Goal: Information Seeking & Learning: Learn about a topic

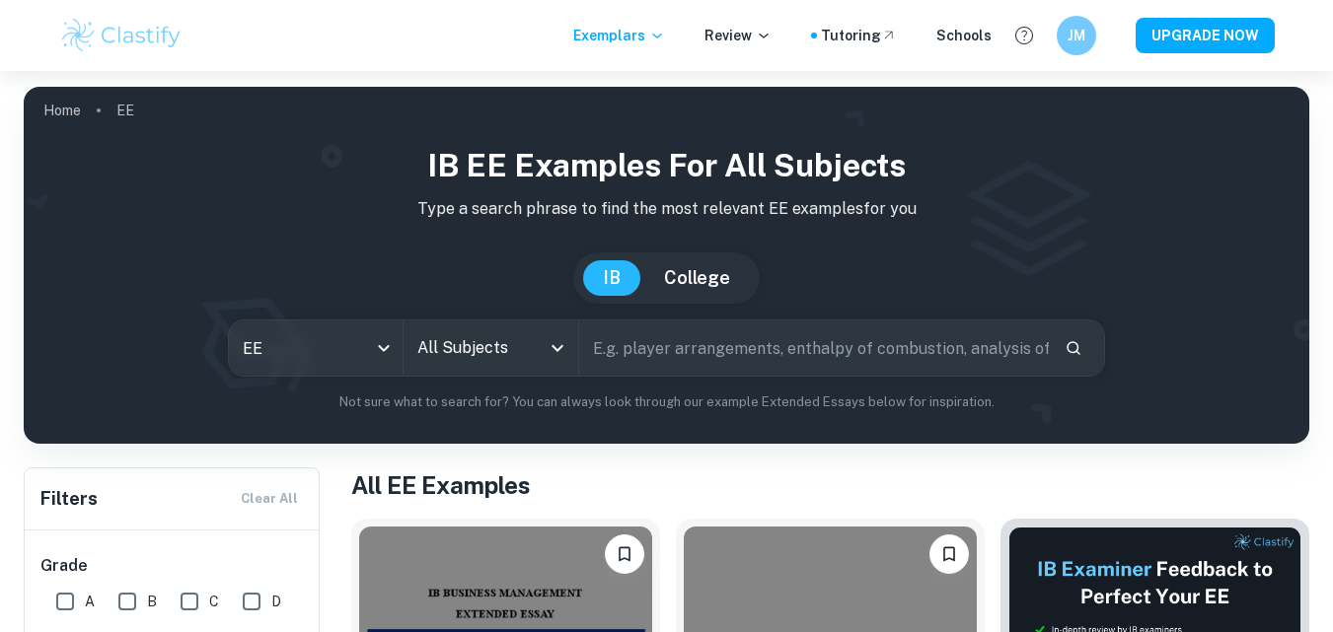
scroll to position [434, 0]
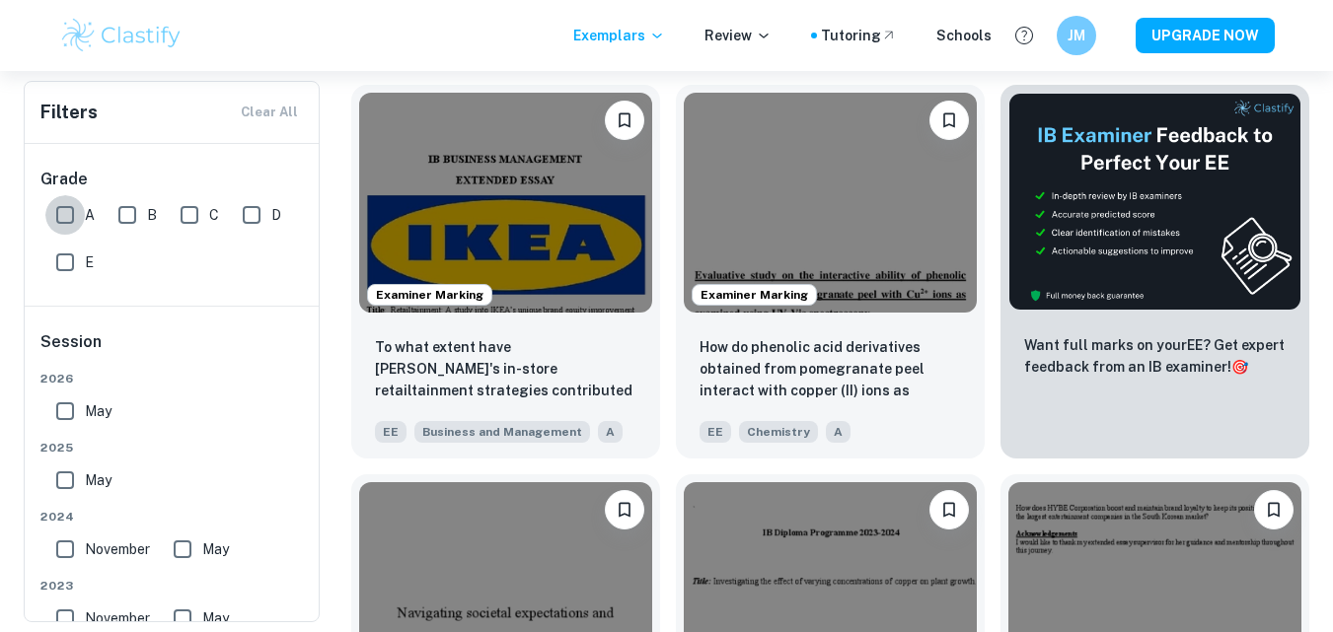
drag, startPoint x: 0, startPoint y: 0, endPoint x: 78, endPoint y: 224, distance: 237.1
click at [78, 224] on input "A" at bounding box center [64, 214] width 39 height 39
checkbox input "true"
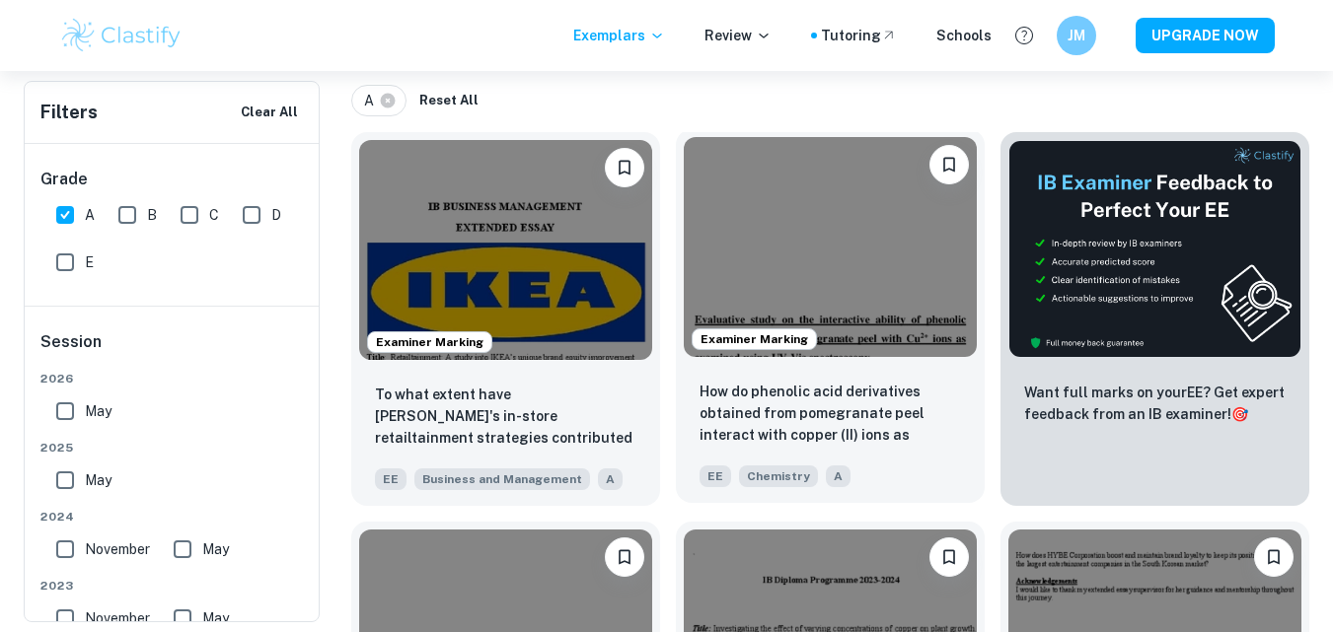
click at [883, 291] on img at bounding box center [830, 247] width 293 height 220
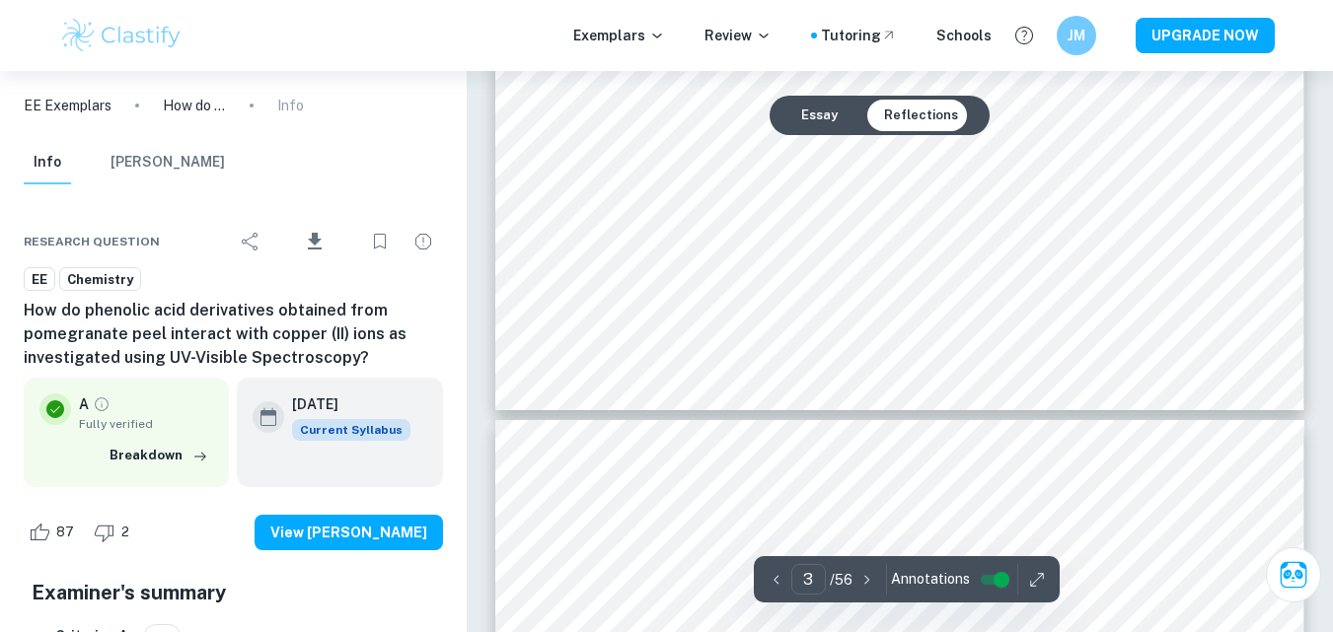
type input "4"
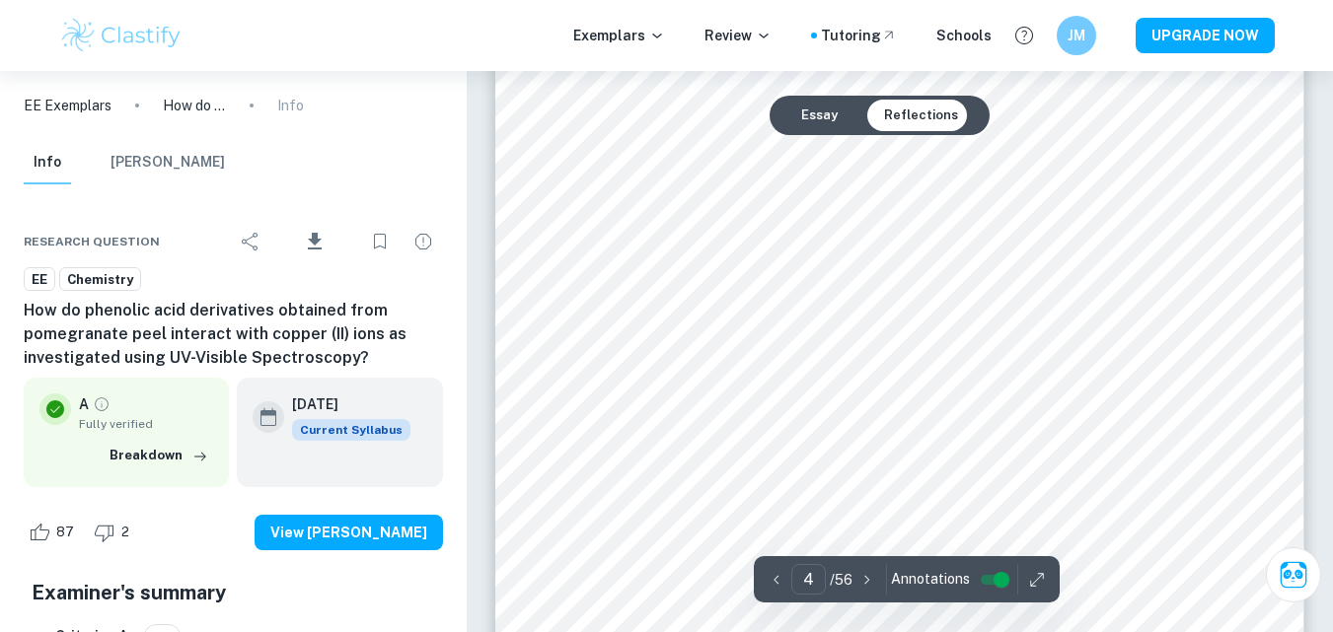
scroll to position [4486, 0]
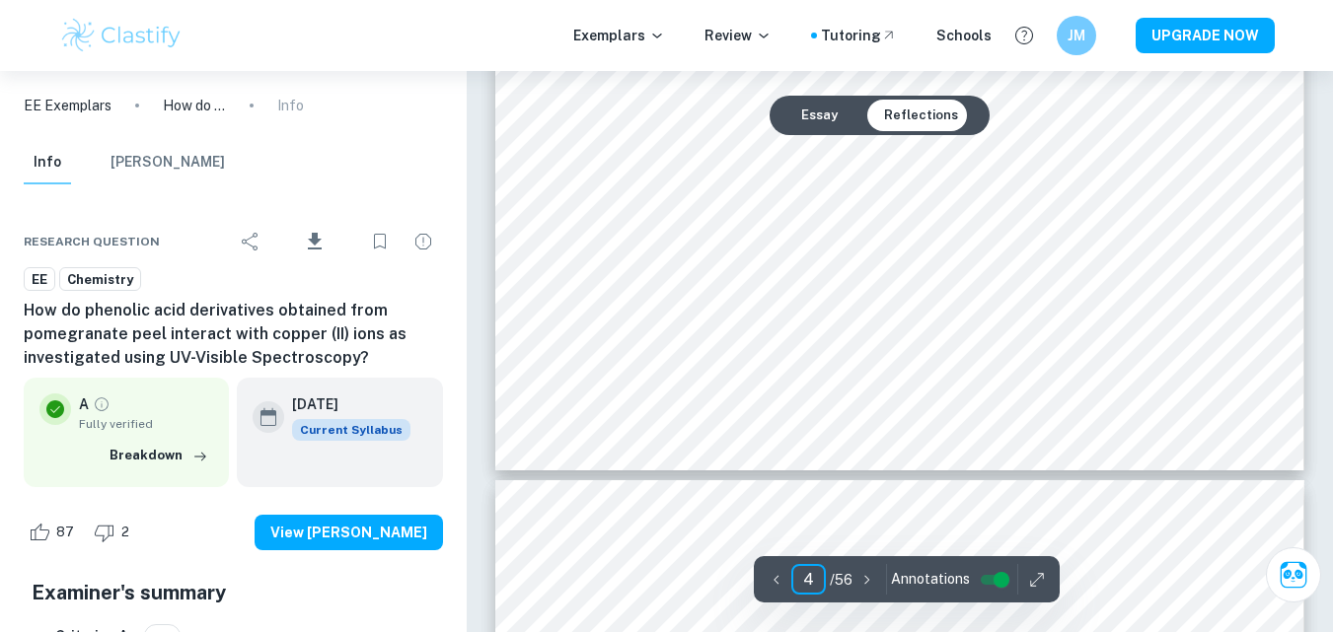
click at [819, 578] on input "4" at bounding box center [808, 579] width 35 height 31
type input "45"
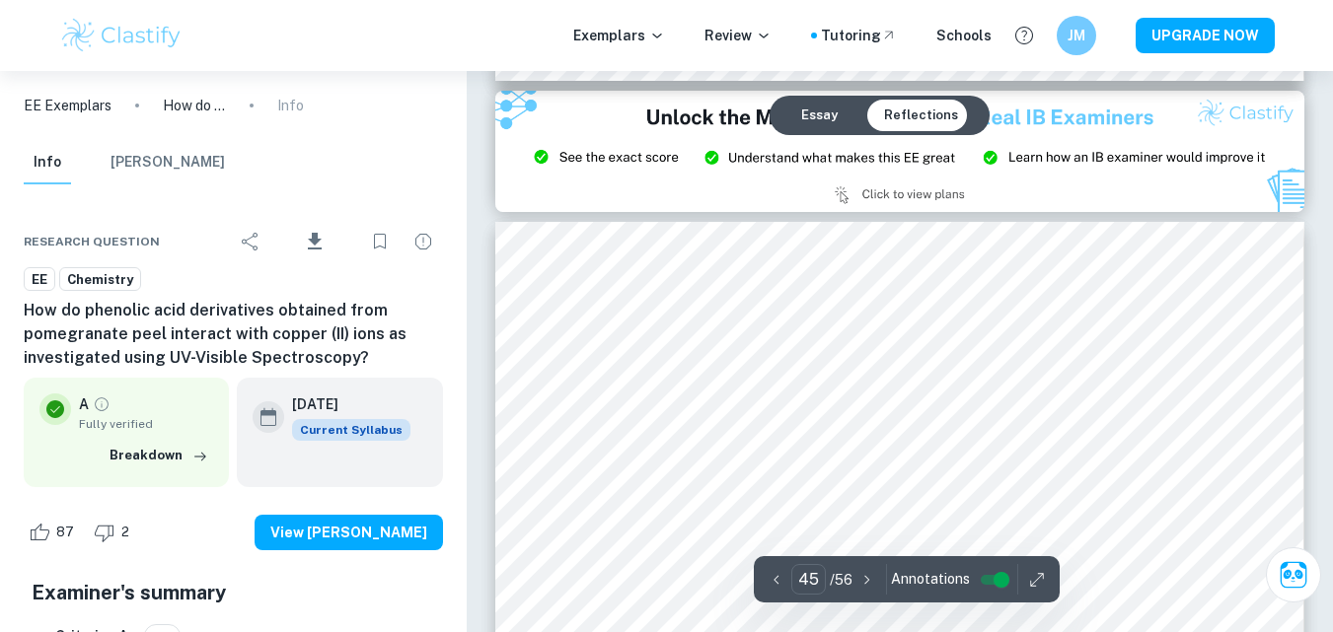
click at [966, 408] on div at bounding box center [1046, 405] width 197 height 59
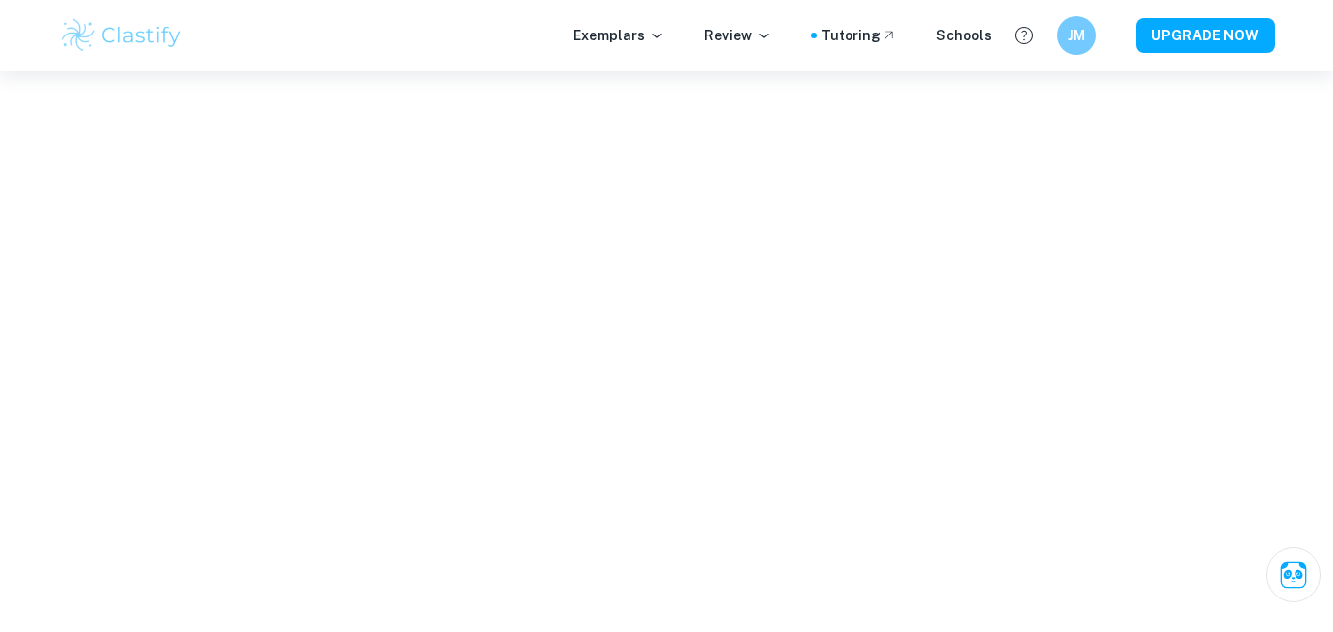
scroll to position [7160, 0]
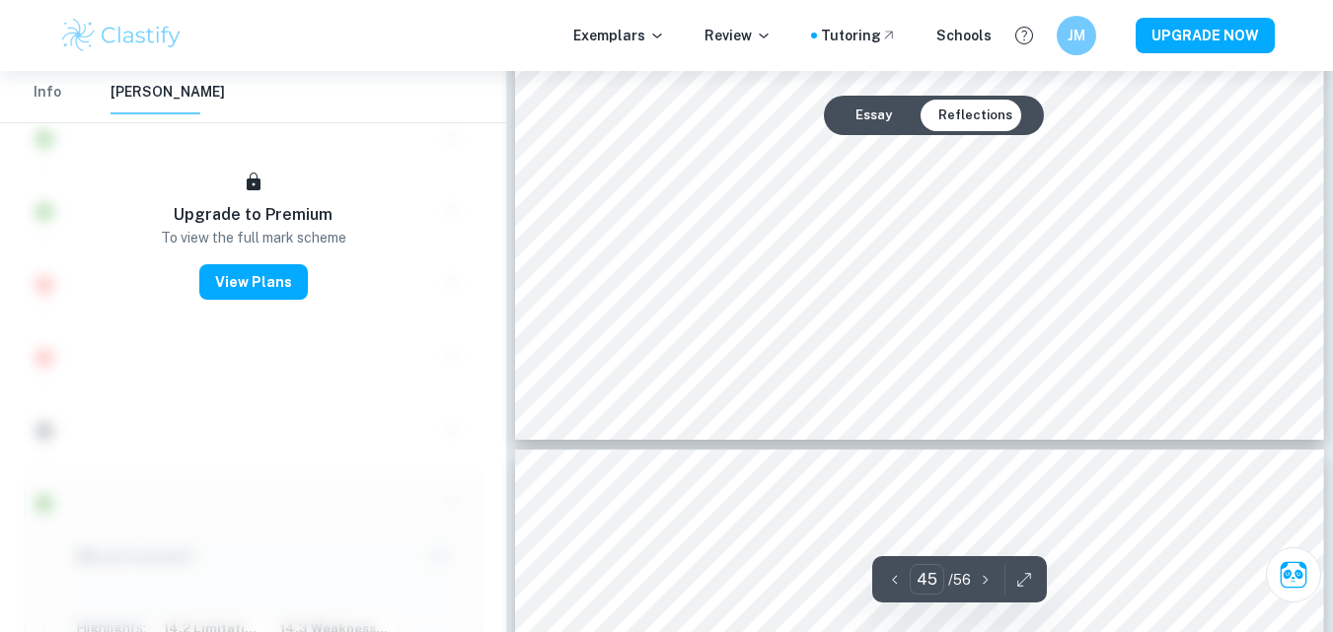
type input "46"
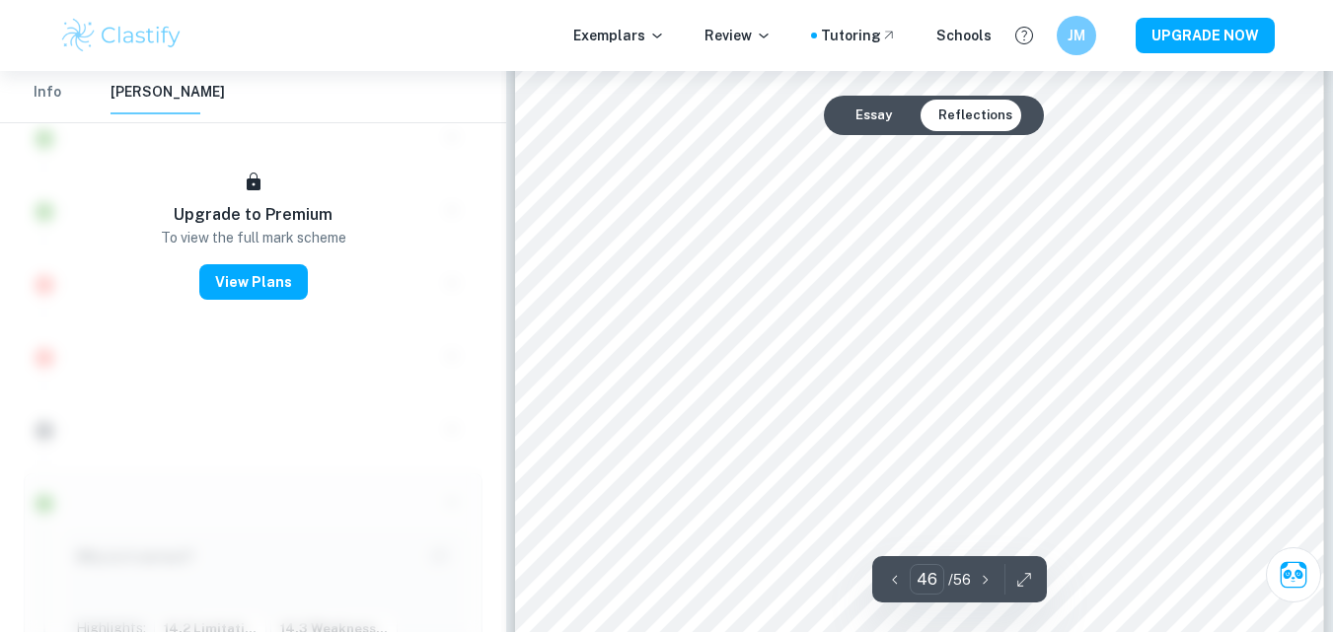
scroll to position [52189, 0]
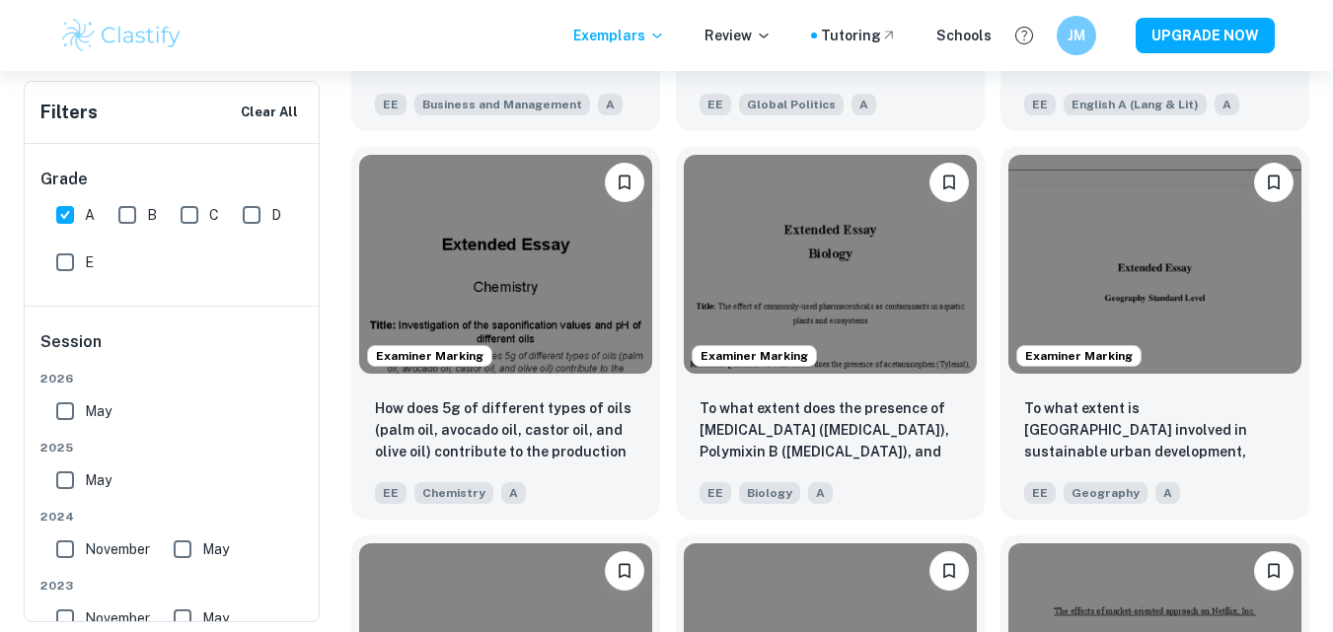
scroll to position [8247, 0]
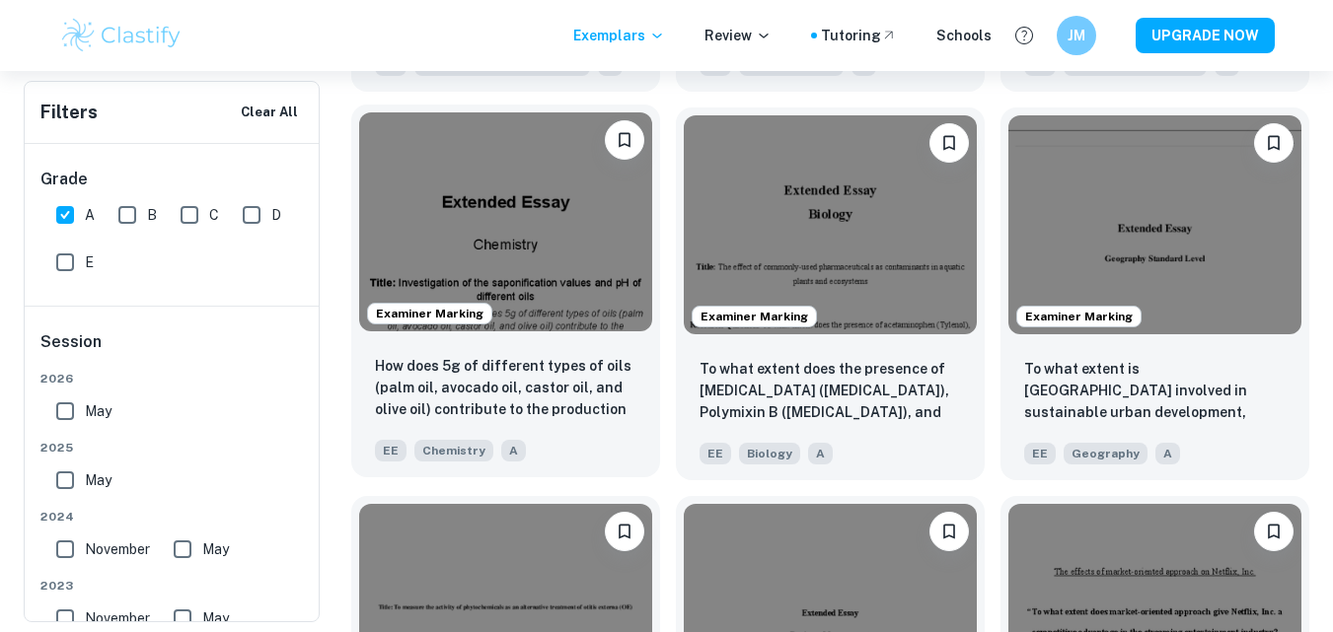
click at [574, 138] on img at bounding box center [505, 222] width 293 height 220
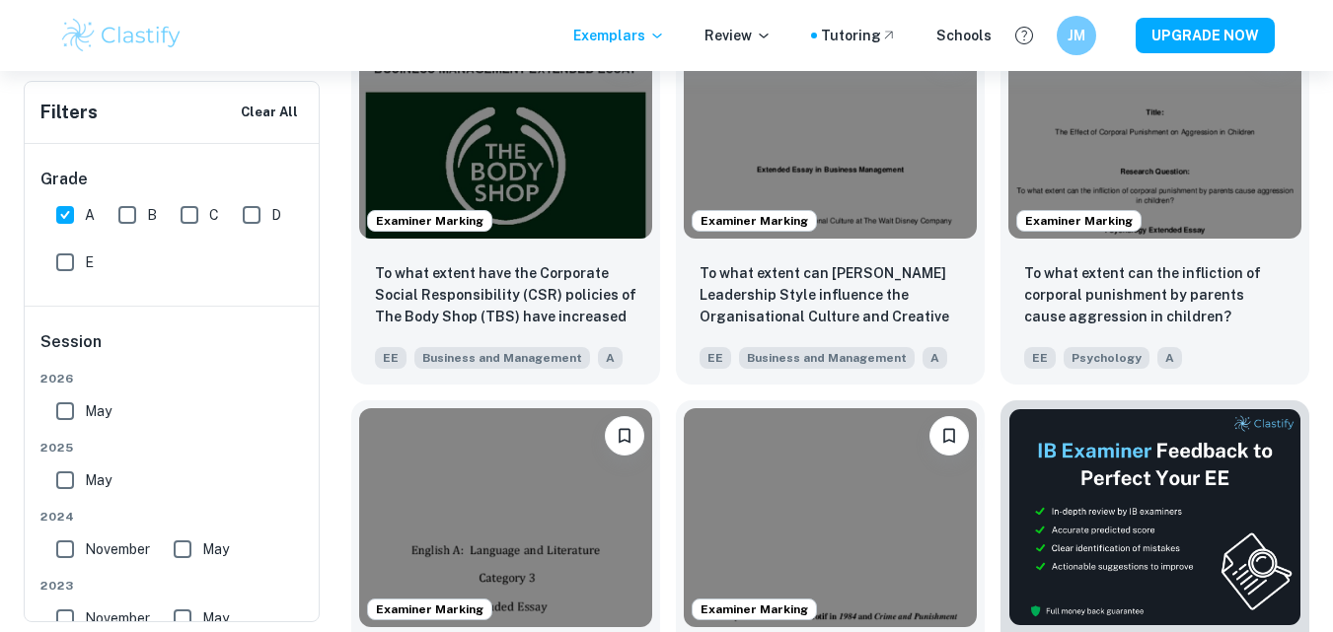
scroll to position [12667, 0]
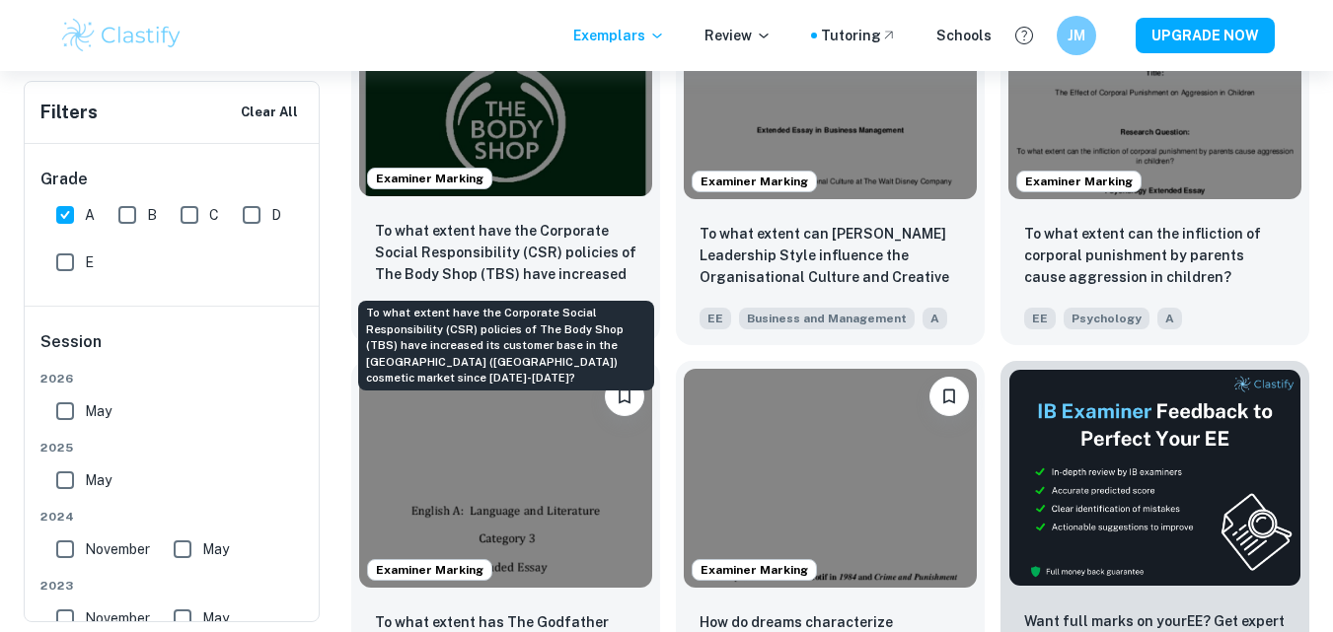
click at [456, 222] on p "To what extent have the Corporate Social Responsibility (CSR) policies of The B…" at bounding box center [505, 253] width 261 height 67
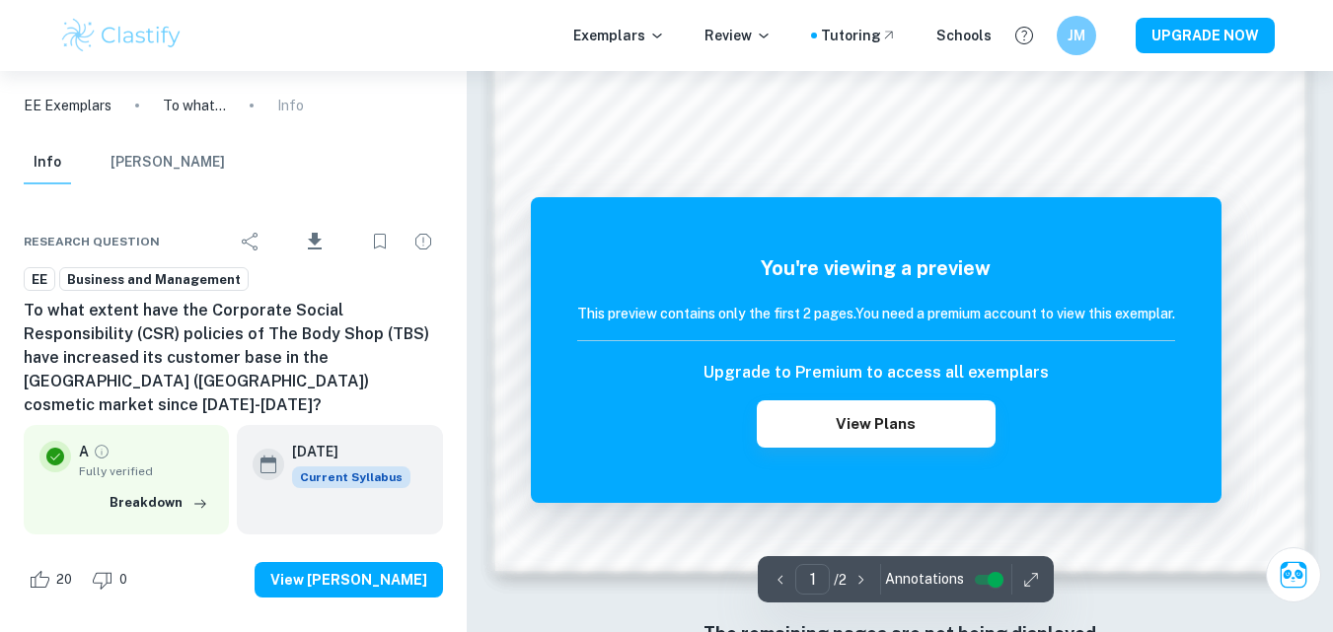
scroll to position [1617, 0]
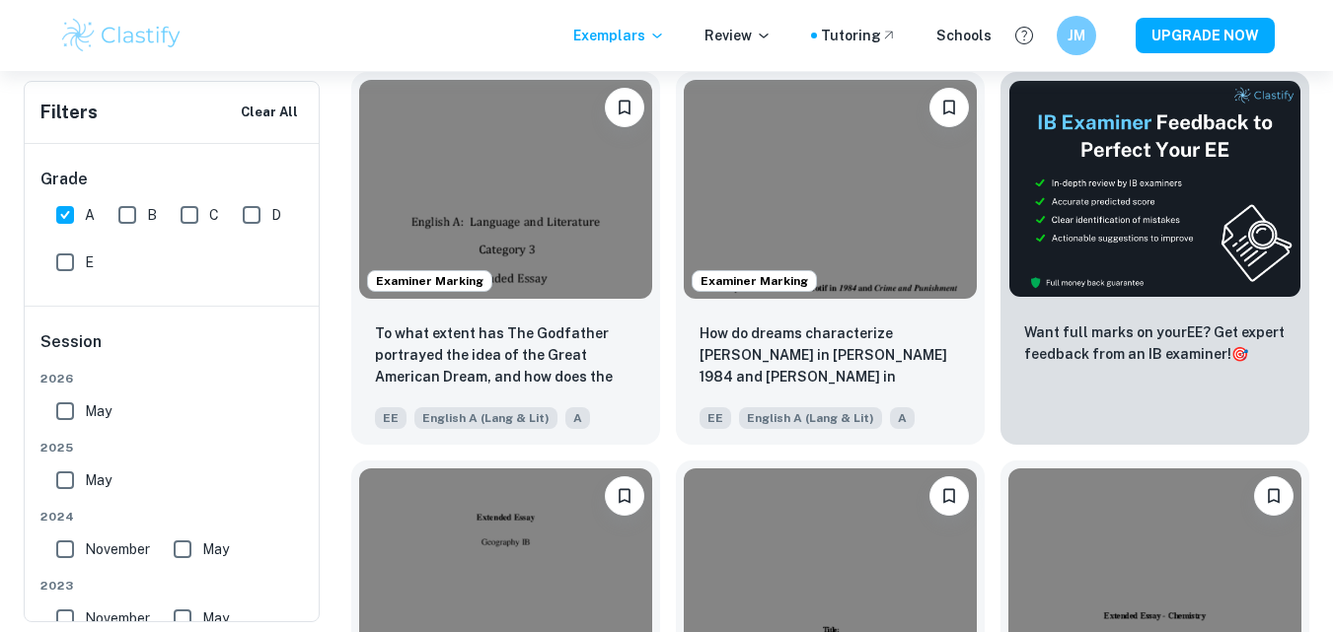
scroll to position [12983, 0]
